Goal: Transaction & Acquisition: Purchase product/service

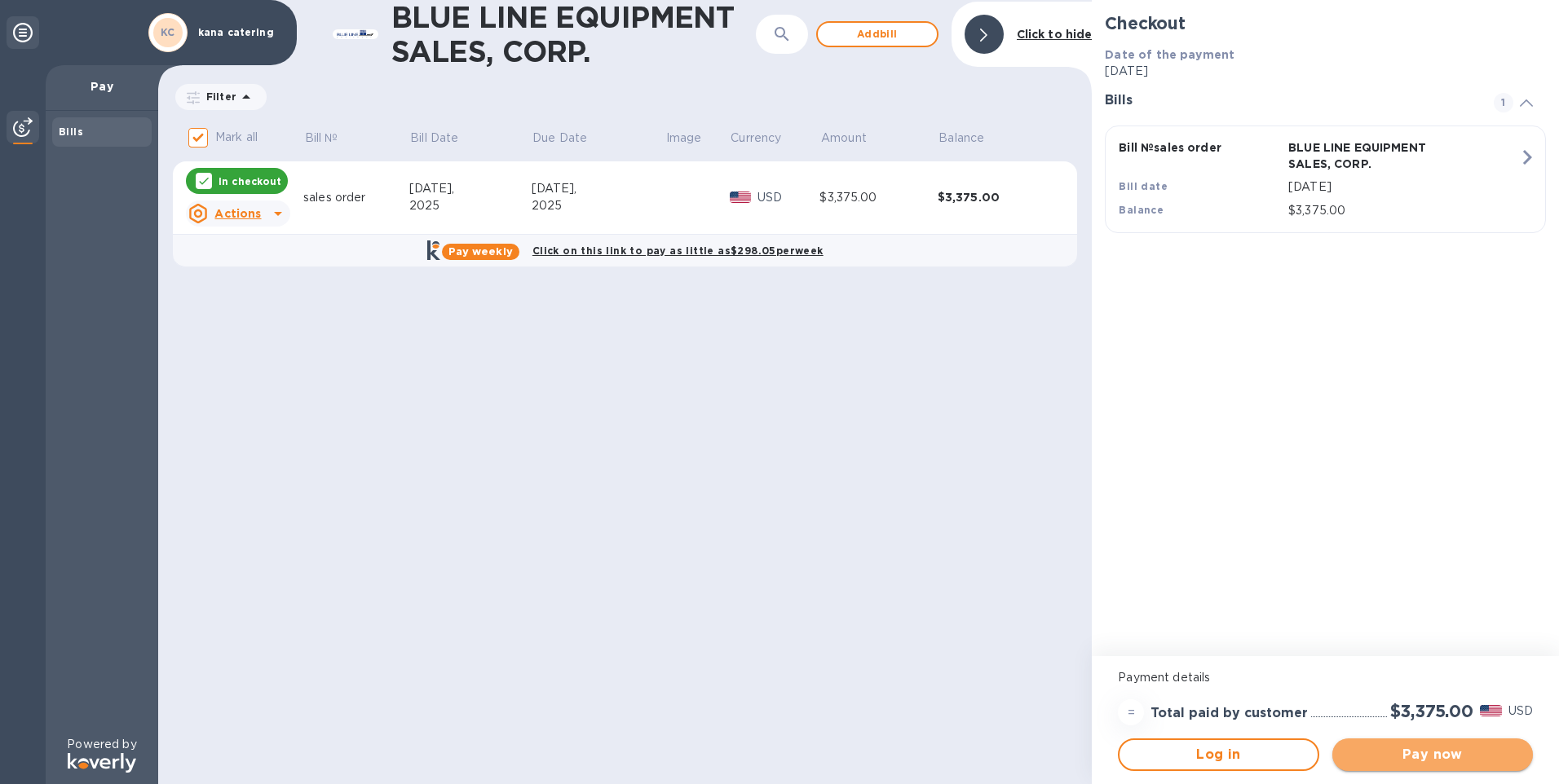
click at [1446, 750] on span "Pay now" at bounding box center [1432, 755] width 175 height 20
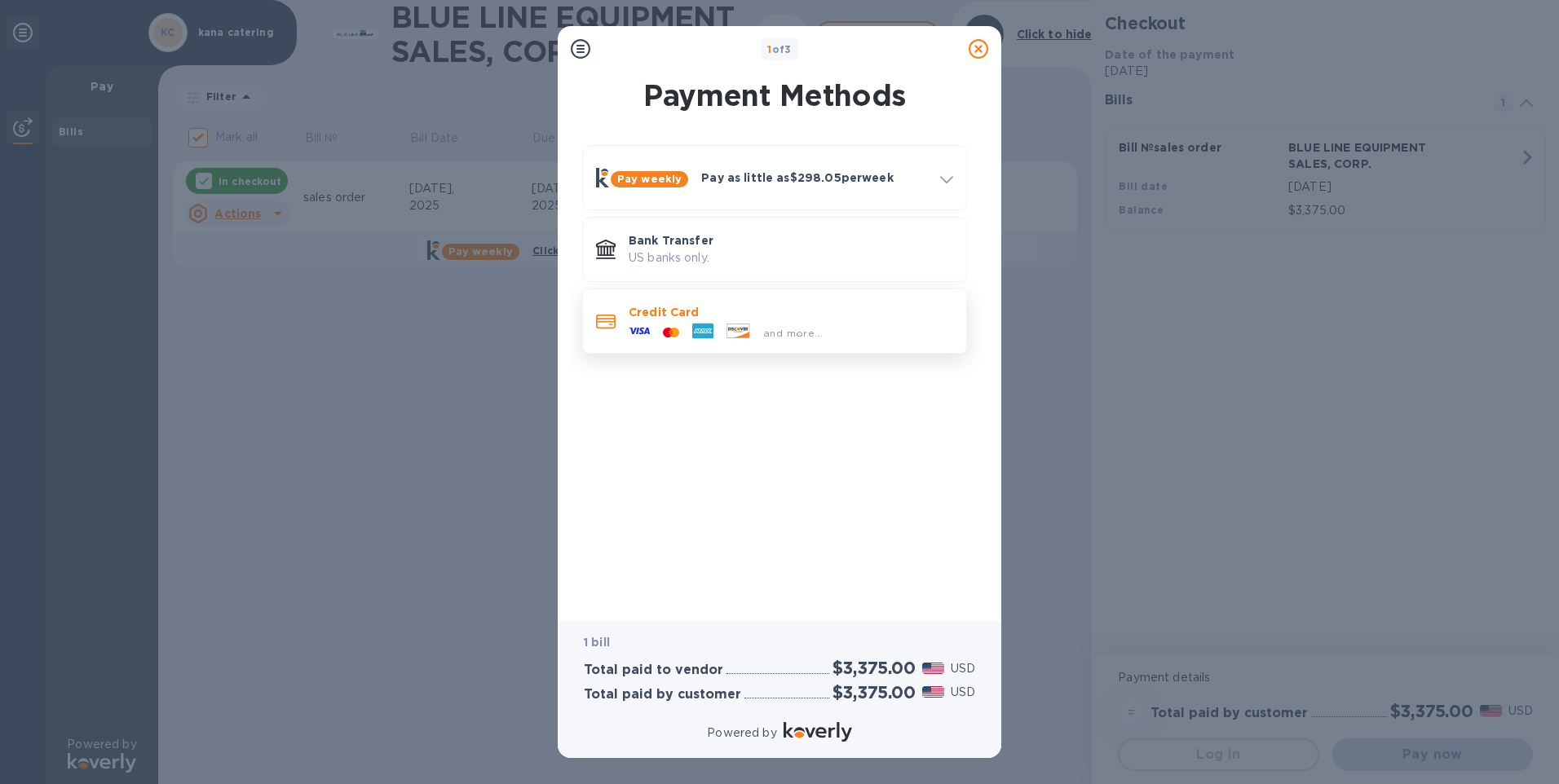
click at [659, 315] on p "Credit Card" at bounding box center [790, 312] width 324 height 16
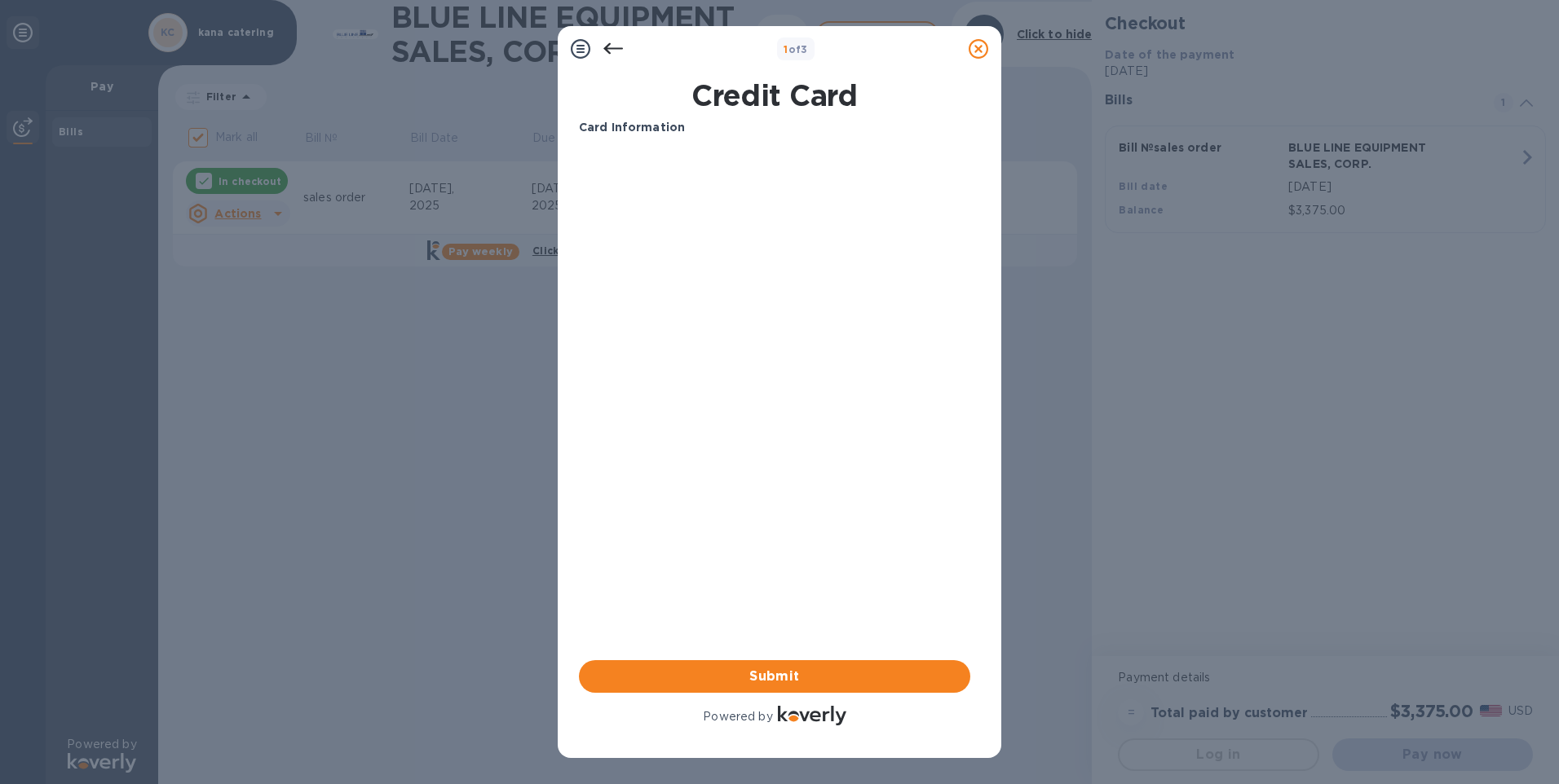
click at [1048, 239] on div "1 of 3 Credit Card Card Information Your browser does not support iframes Submi…" at bounding box center [779, 392] width 1559 height 784
click at [1192, 225] on div "1 of 3 Credit Card Card Information Your browser does not support iframes Submi…" at bounding box center [779, 392] width 1559 height 784
click at [793, 671] on span "Submit" at bounding box center [774, 677] width 365 height 20
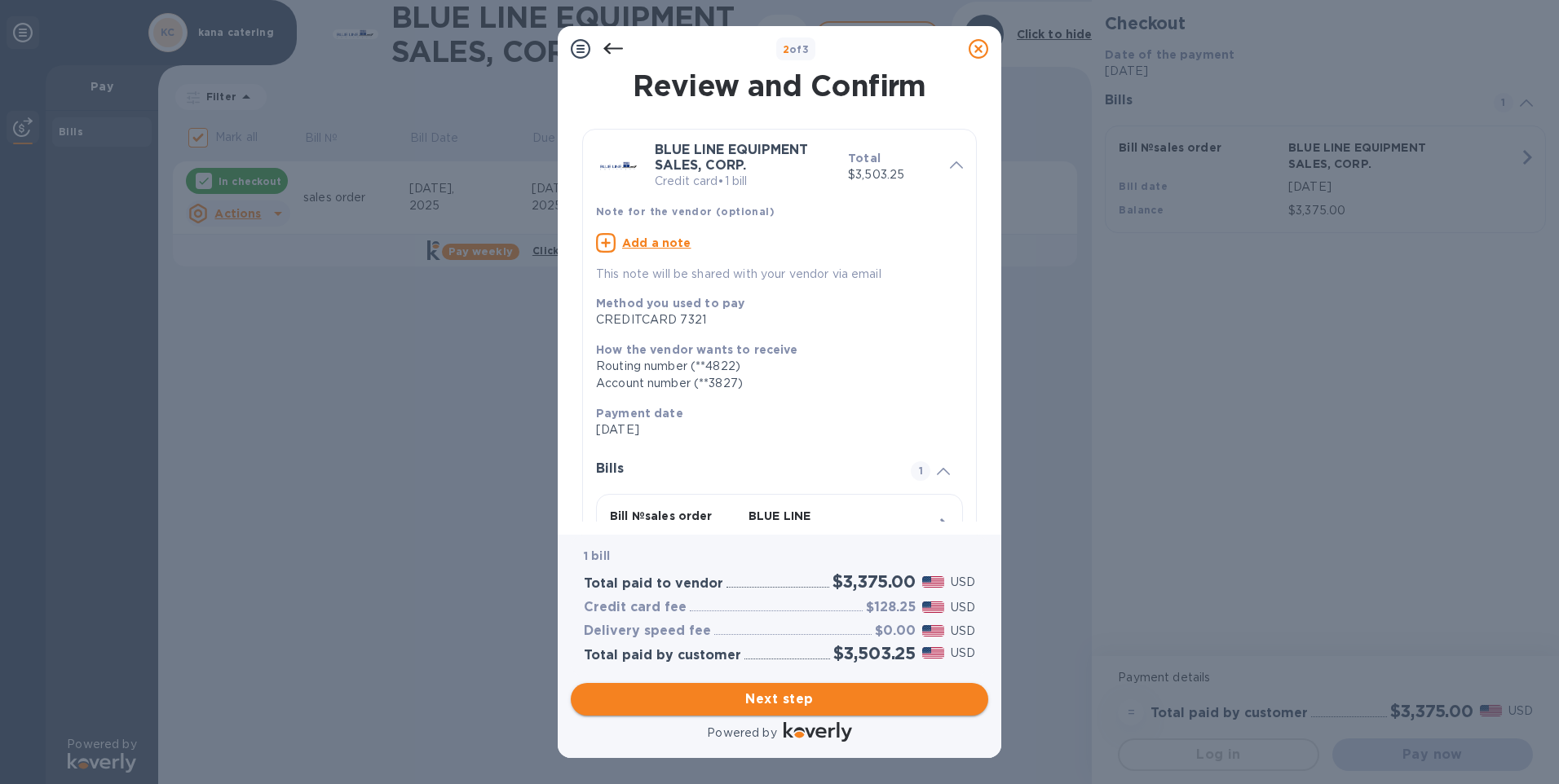
click at [790, 701] on span "Next step" at bounding box center [779, 699] width 391 height 20
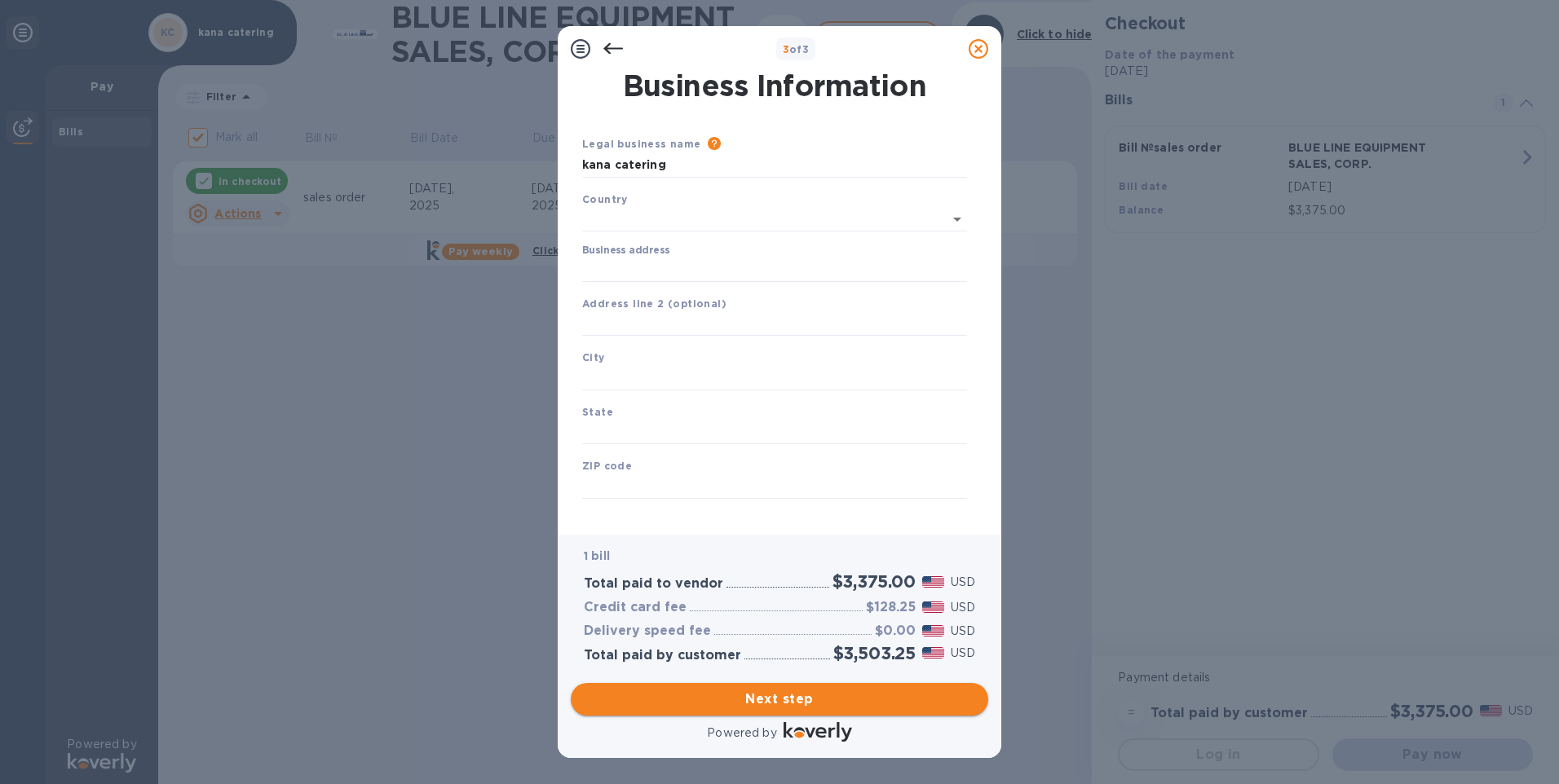
type input "[GEOGRAPHIC_DATA]"
click at [630, 263] on input "Business address" at bounding box center [775, 266] width 385 height 24
type input "3"
click button "Save" at bounding box center [0, 0] width 0 height 0
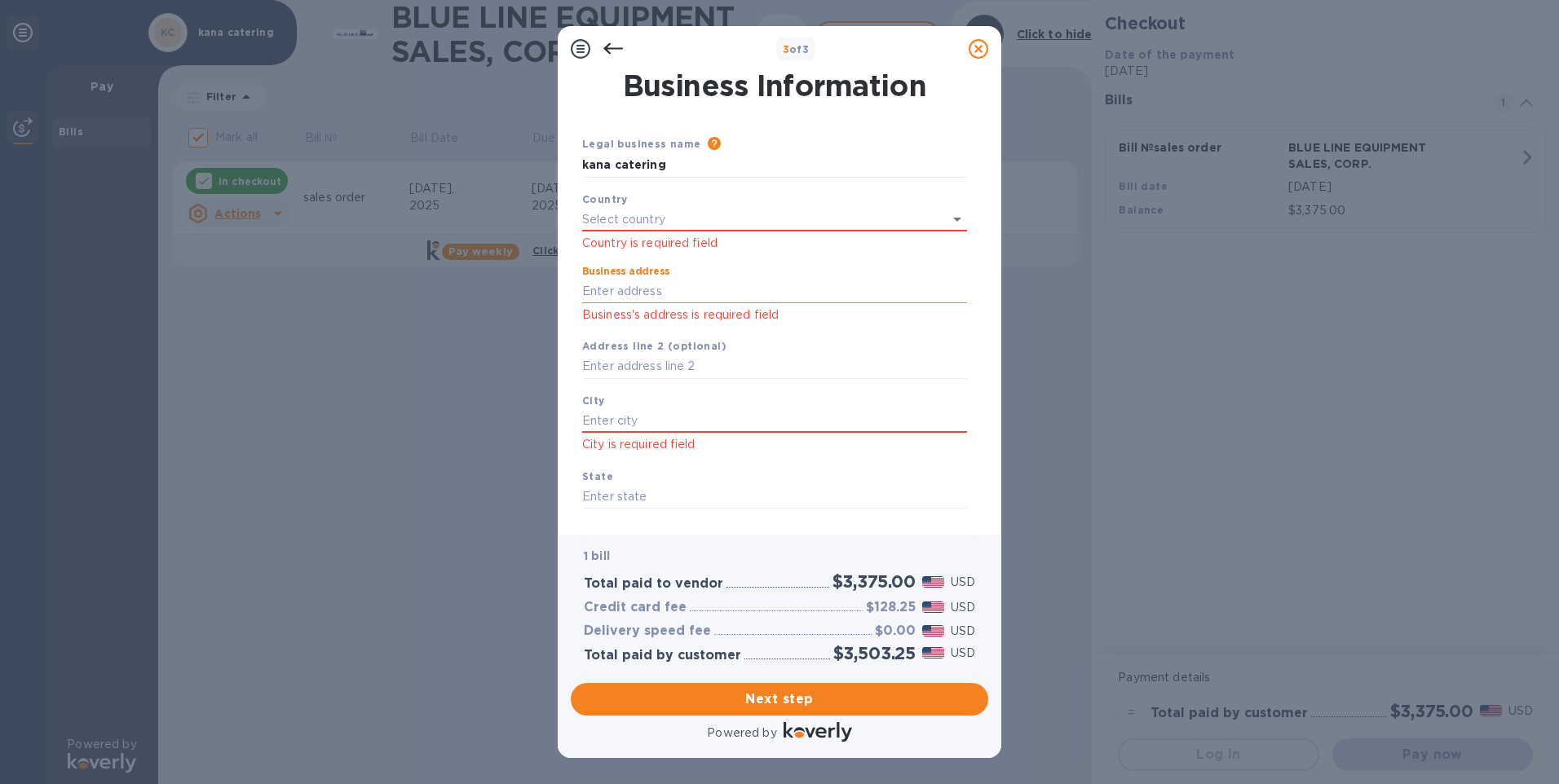
type input "2"
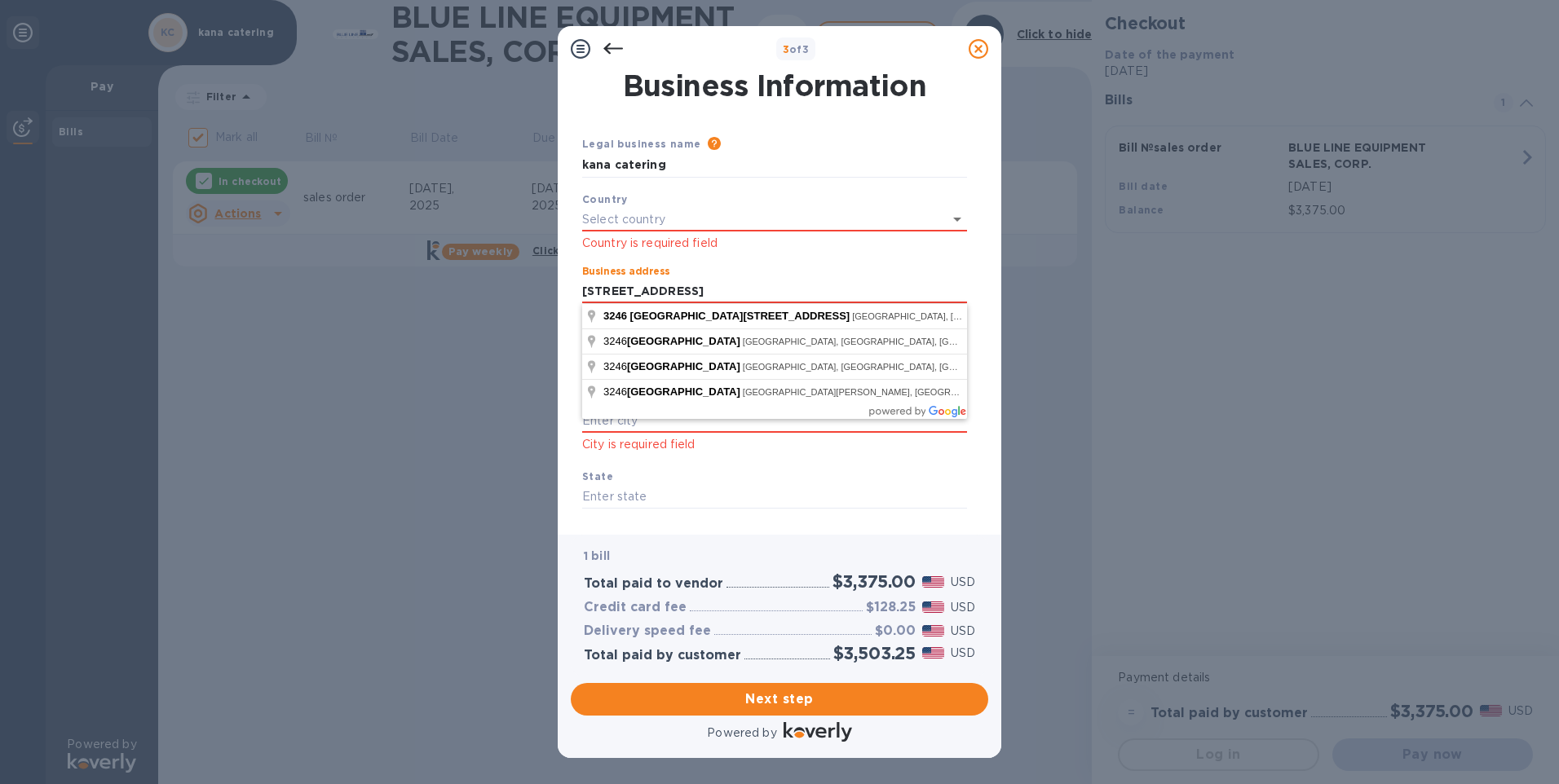
type input "[STREET_ADDRESS]"
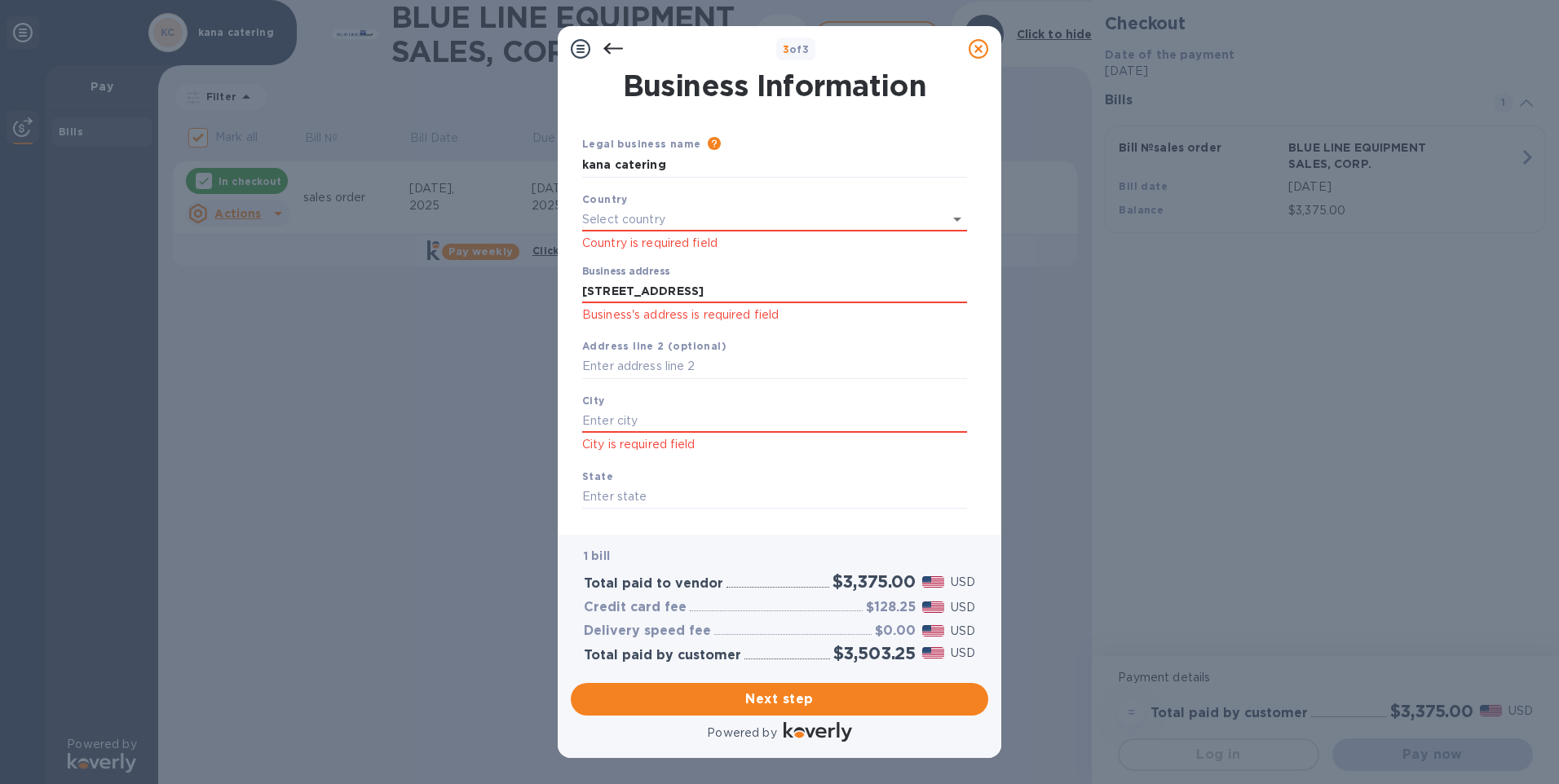
click at [519, 369] on div "3 of 3 Business Information Legal business name Please provide the legal name t…" at bounding box center [779, 392] width 1559 height 784
click at [632, 426] on input "text" at bounding box center [775, 421] width 385 height 24
type input "coral springs"
click at [627, 496] on input "text" at bounding box center [775, 496] width 385 height 24
type input "[US_STATE]"
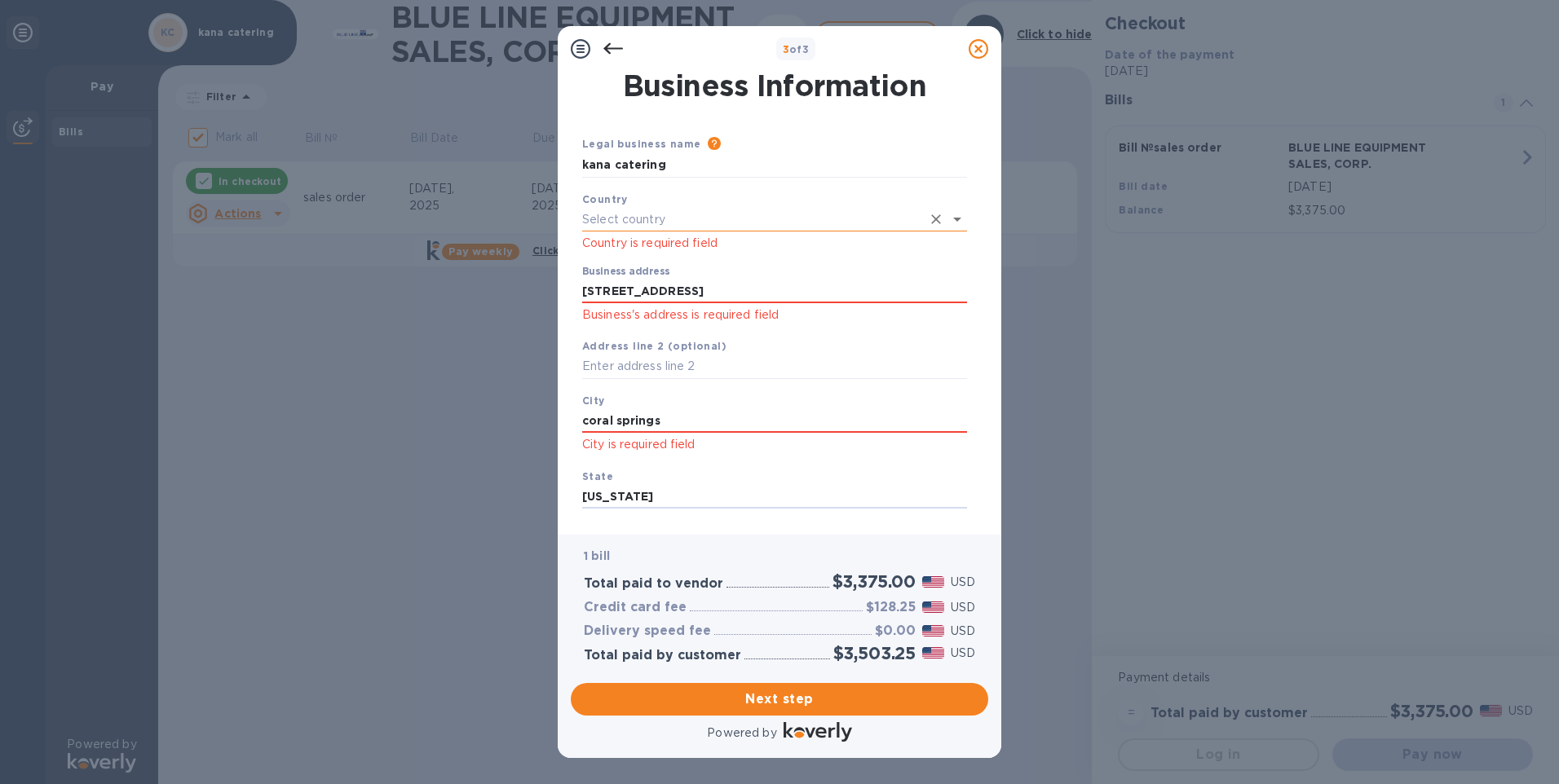
click at [696, 213] on input "text" at bounding box center [752, 219] width 339 height 23
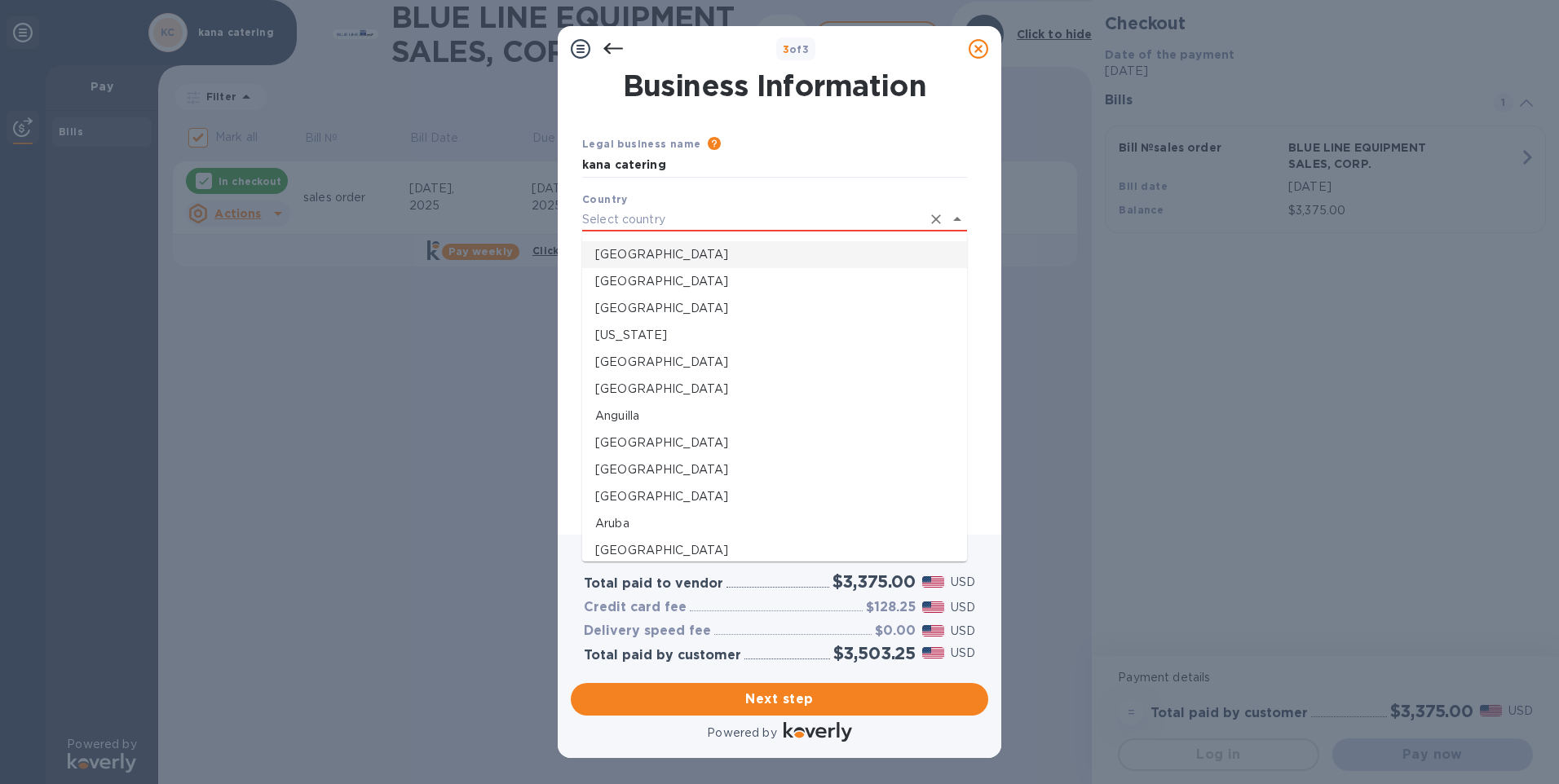
click at [633, 257] on p "[GEOGRAPHIC_DATA]" at bounding box center [774, 254] width 359 height 17
type input "[GEOGRAPHIC_DATA]"
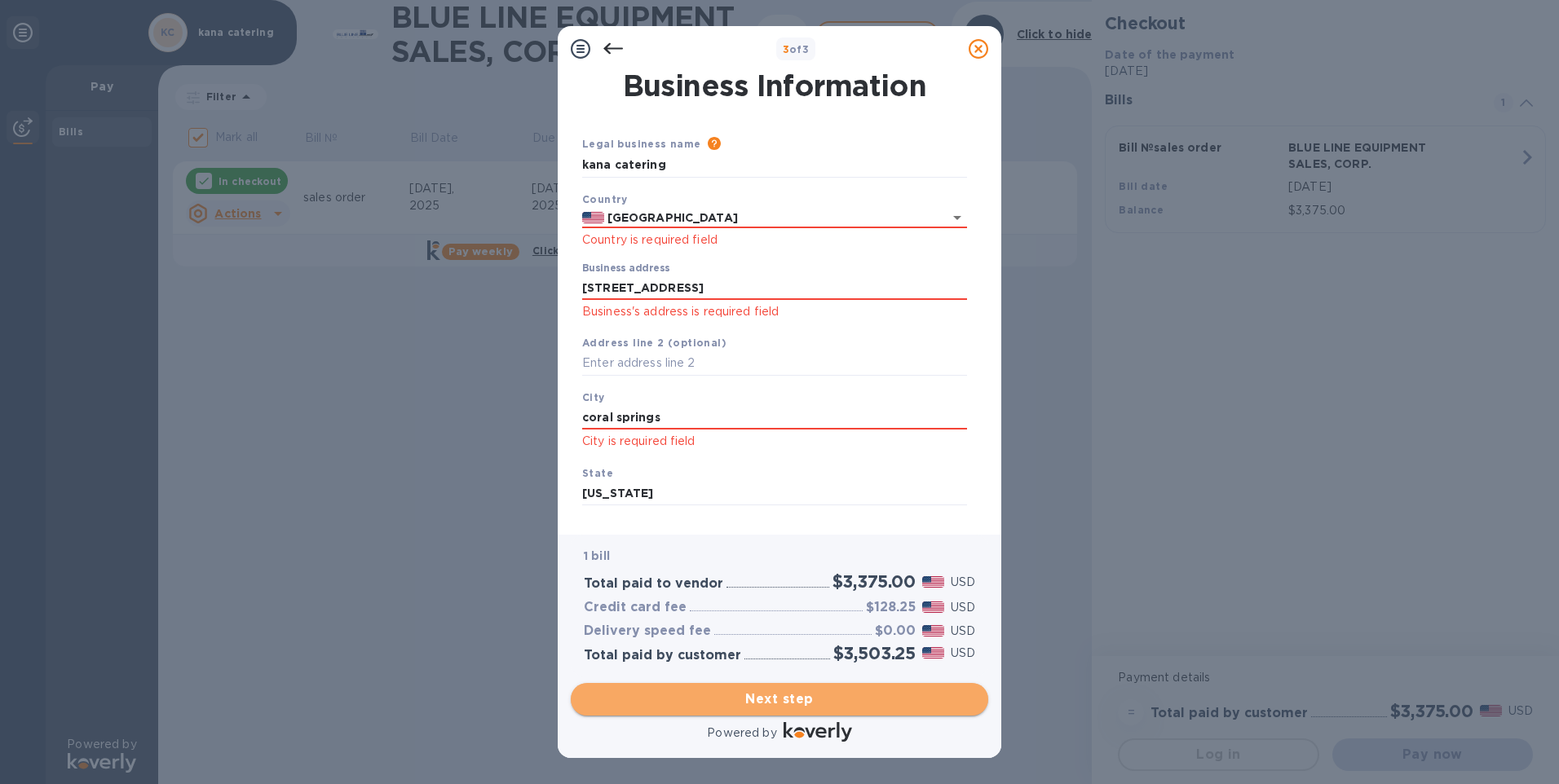
click at [795, 696] on span "Next step" at bounding box center [779, 699] width 391 height 20
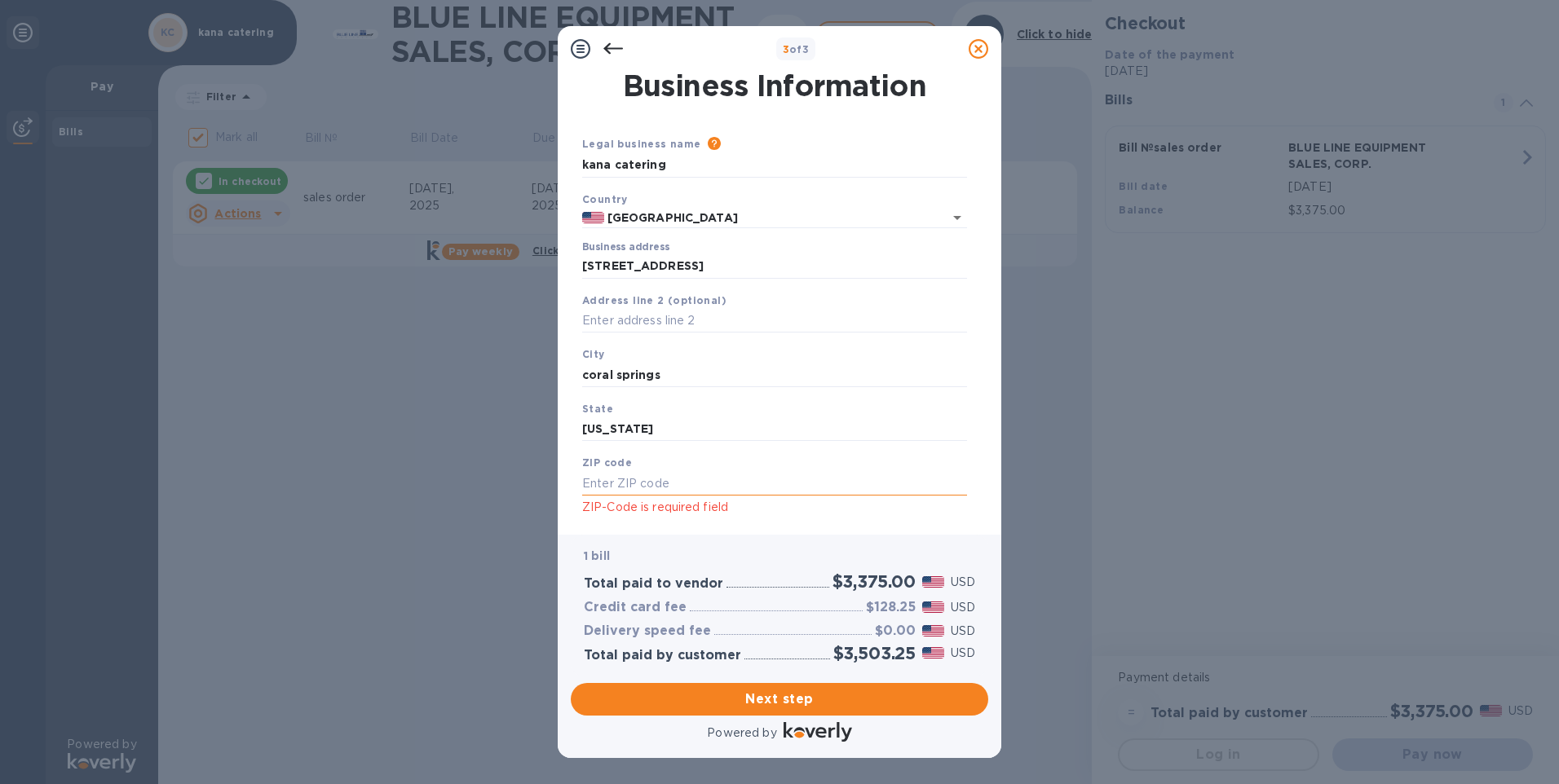
click at [660, 487] on input "text" at bounding box center [775, 483] width 385 height 24
type input "33065"
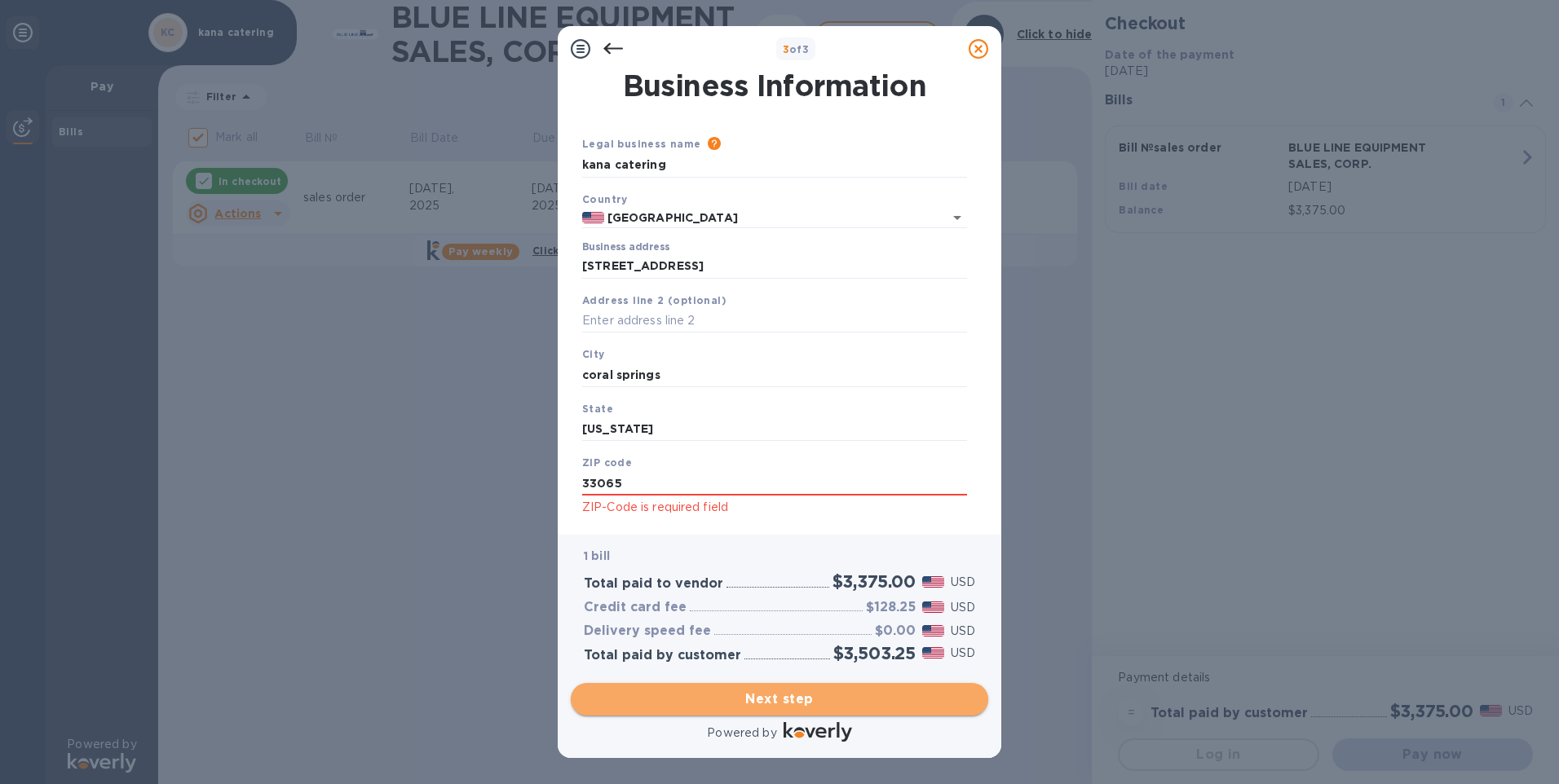
click at [770, 701] on span "Next step" at bounding box center [779, 699] width 391 height 20
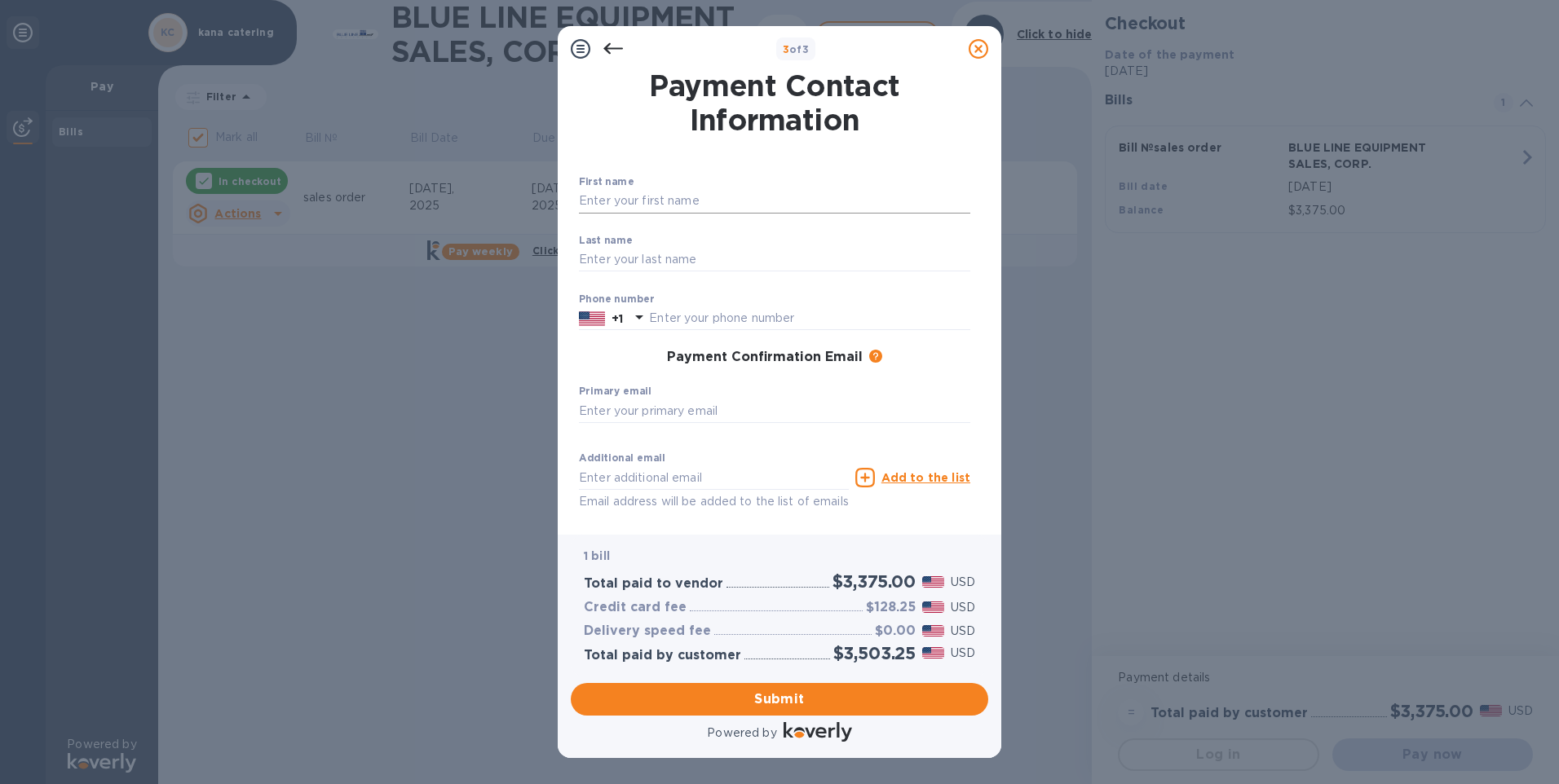
click at [611, 203] on input "text" at bounding box center [774, 201] width 391 height 24
type input "murille"
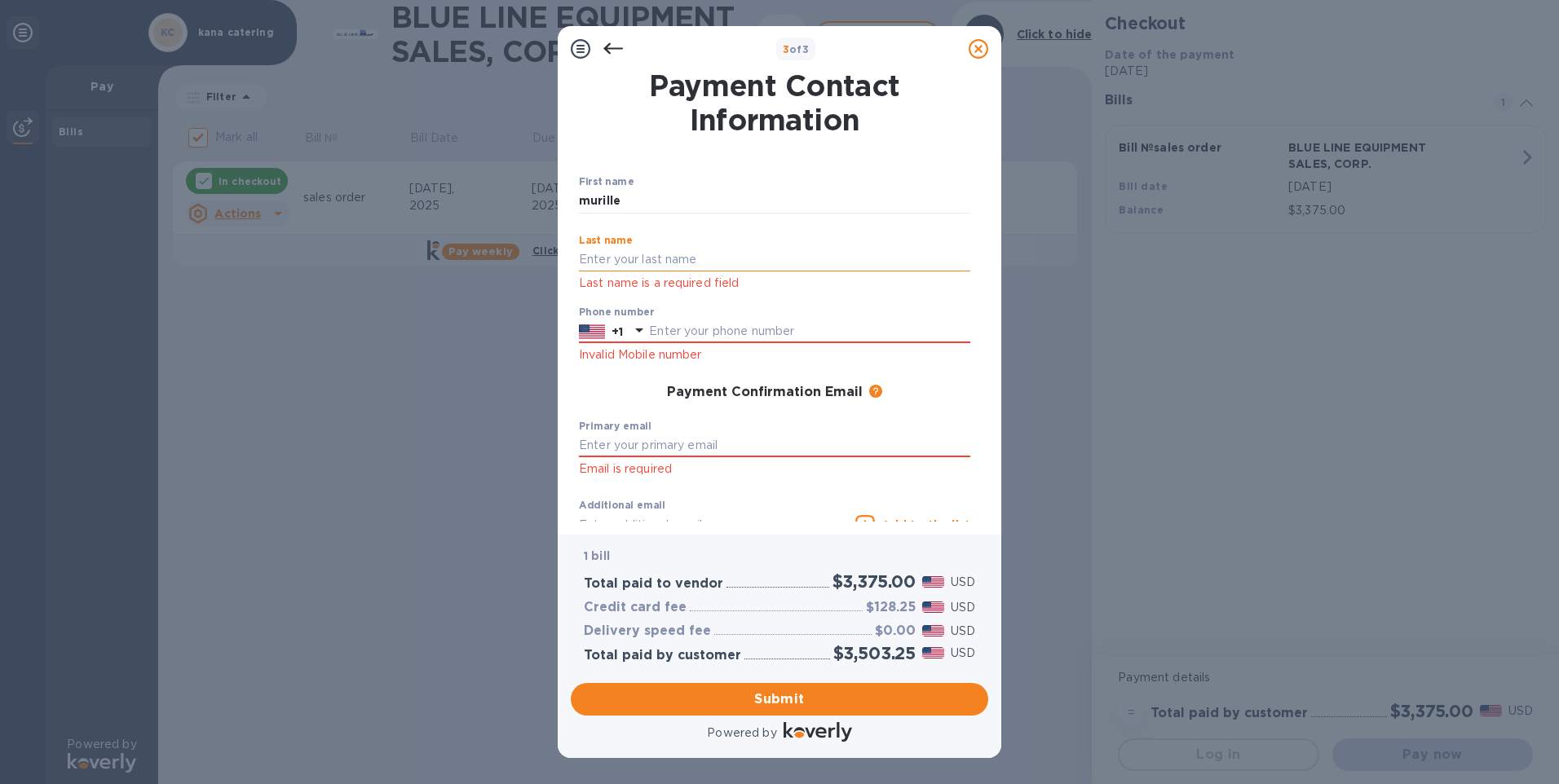
click at [635, 254] on input "text" at bounding box center [774, 260] width 391 height 24
type input "noisy"
click at [666, 320] on input "text" at bounding box center [810, 332] width 322 height 24
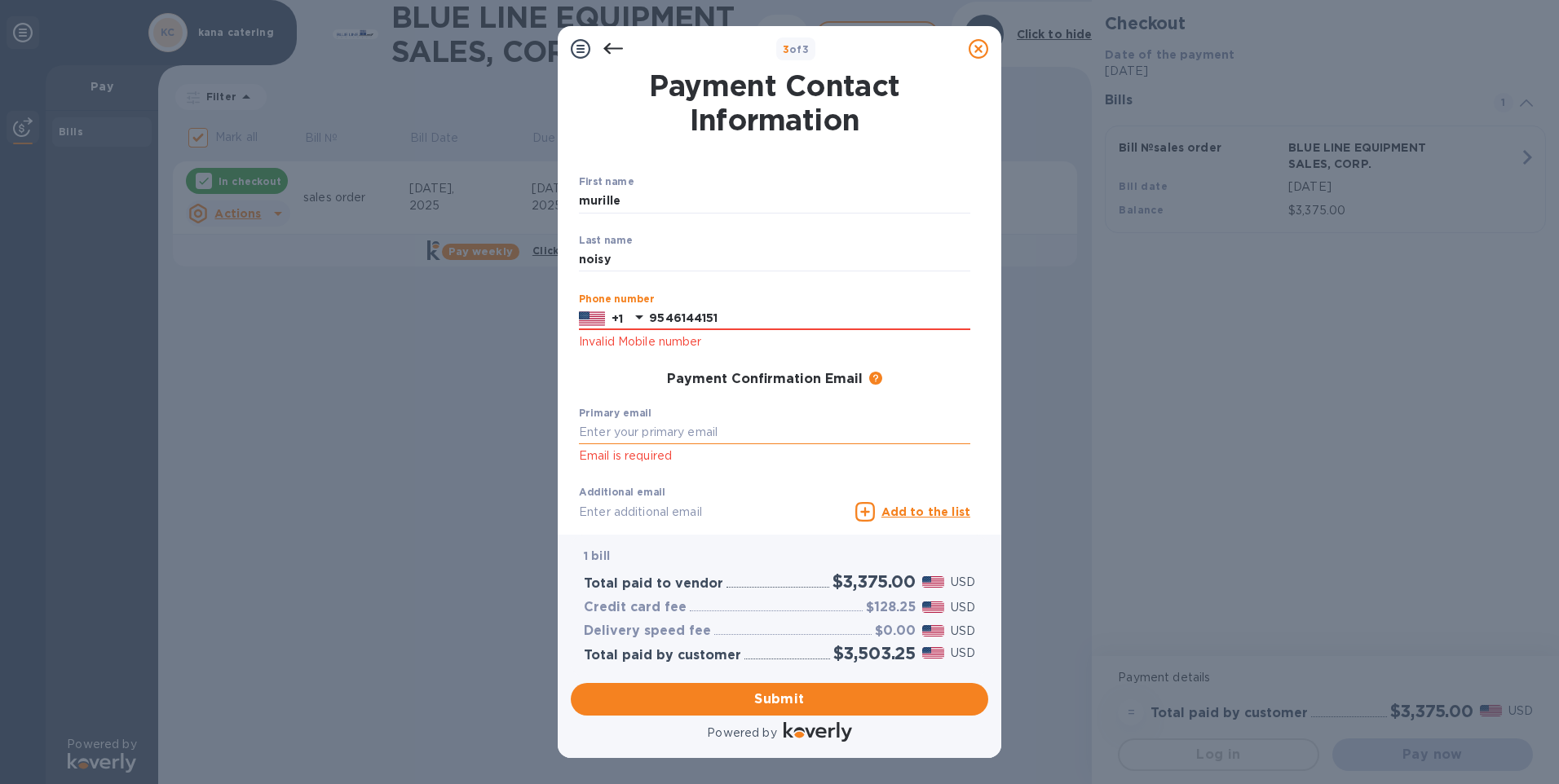
type input "9546144151"
click at [690, 432] on input "text" at bounding box center [774, 432] width 391 height 24
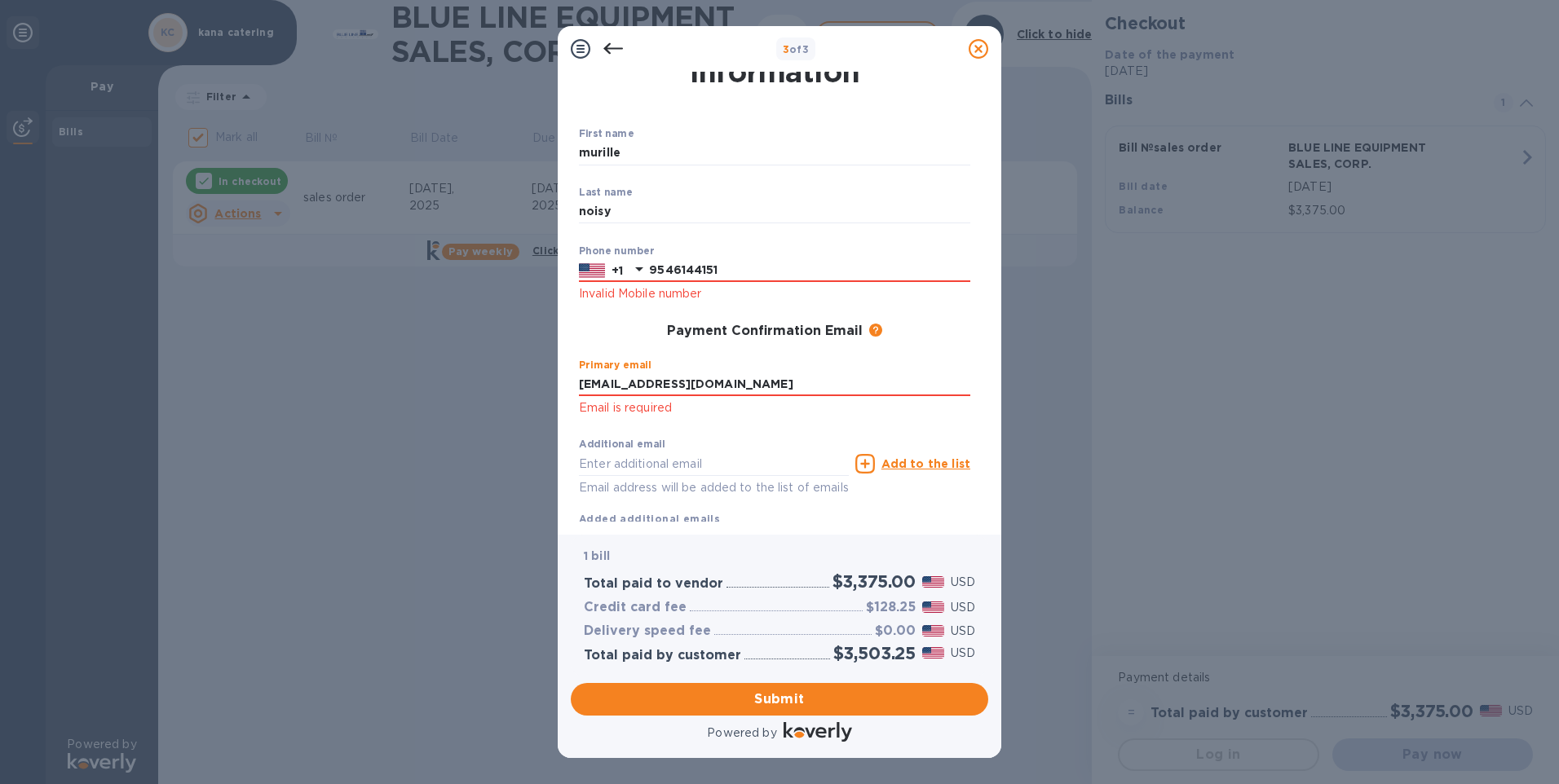
scroll to position [99, 0]
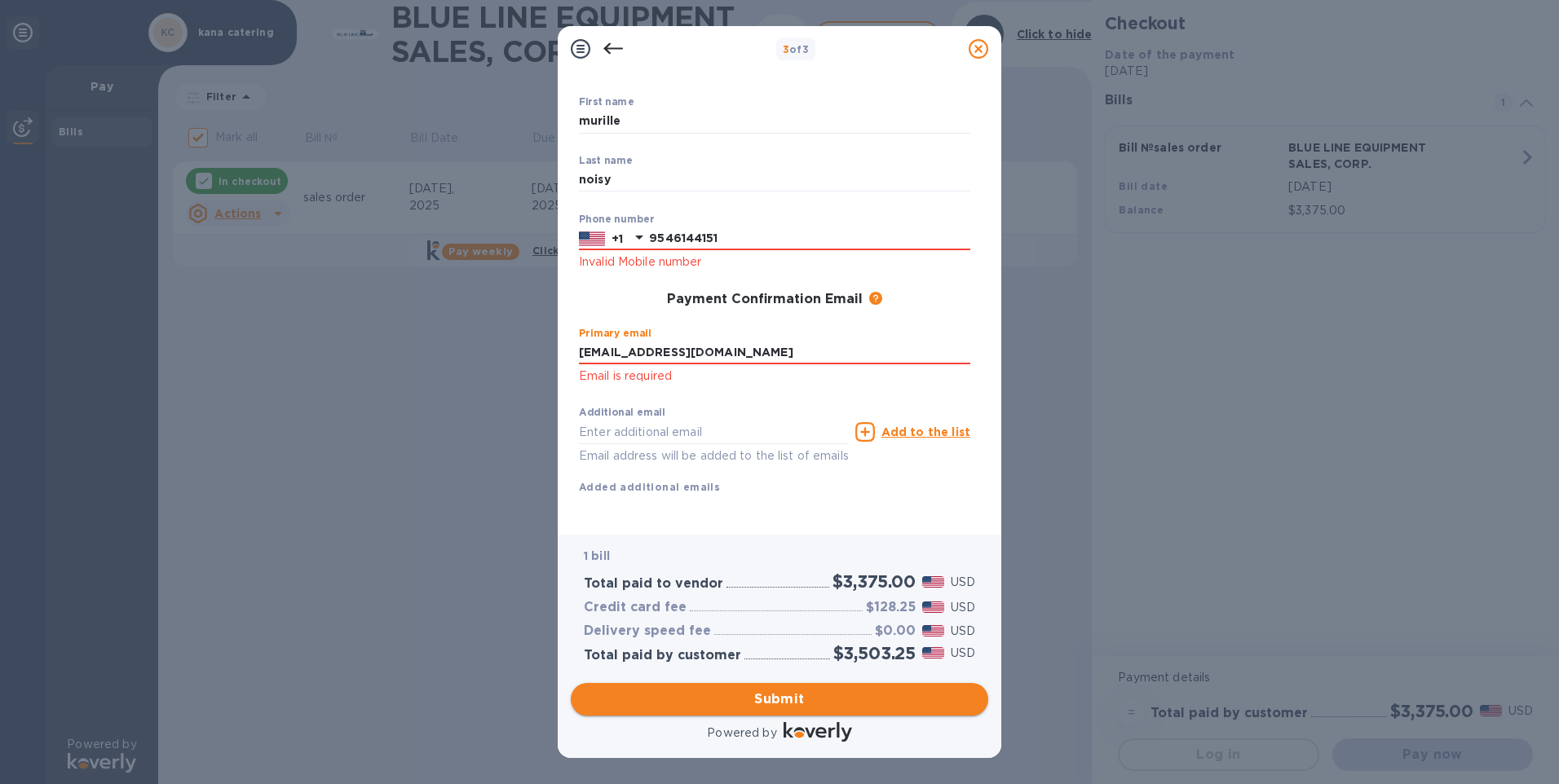
type input "[EMAIL_ADDRESS][DOMAIN_NAME]"
click at [795, 698] on span "Submit" at bounding box center [779, 699] width 391 height 20
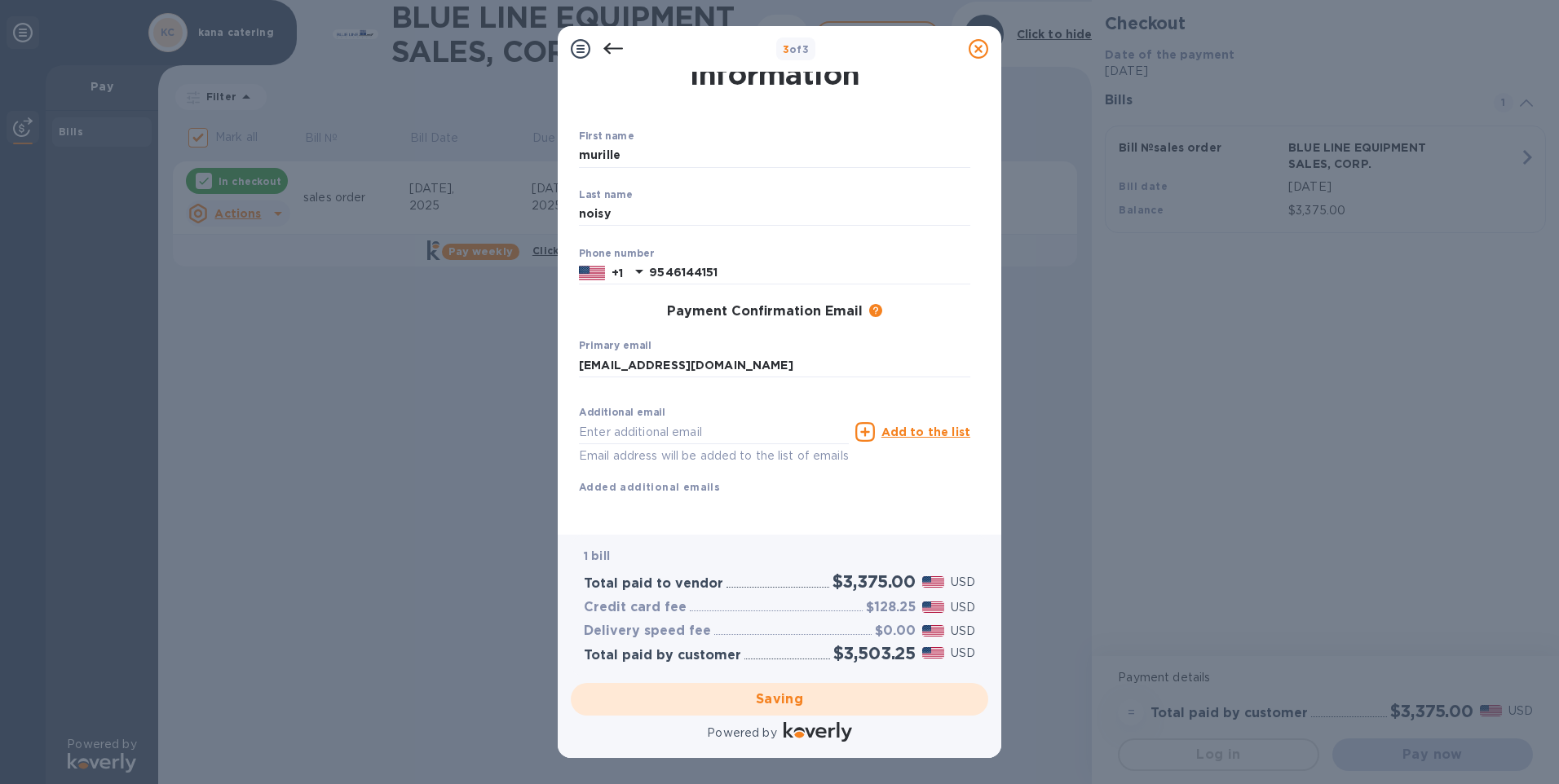
checkbox input "false"
